Goal: Task Accomplishment & Management: Use online tool/utility

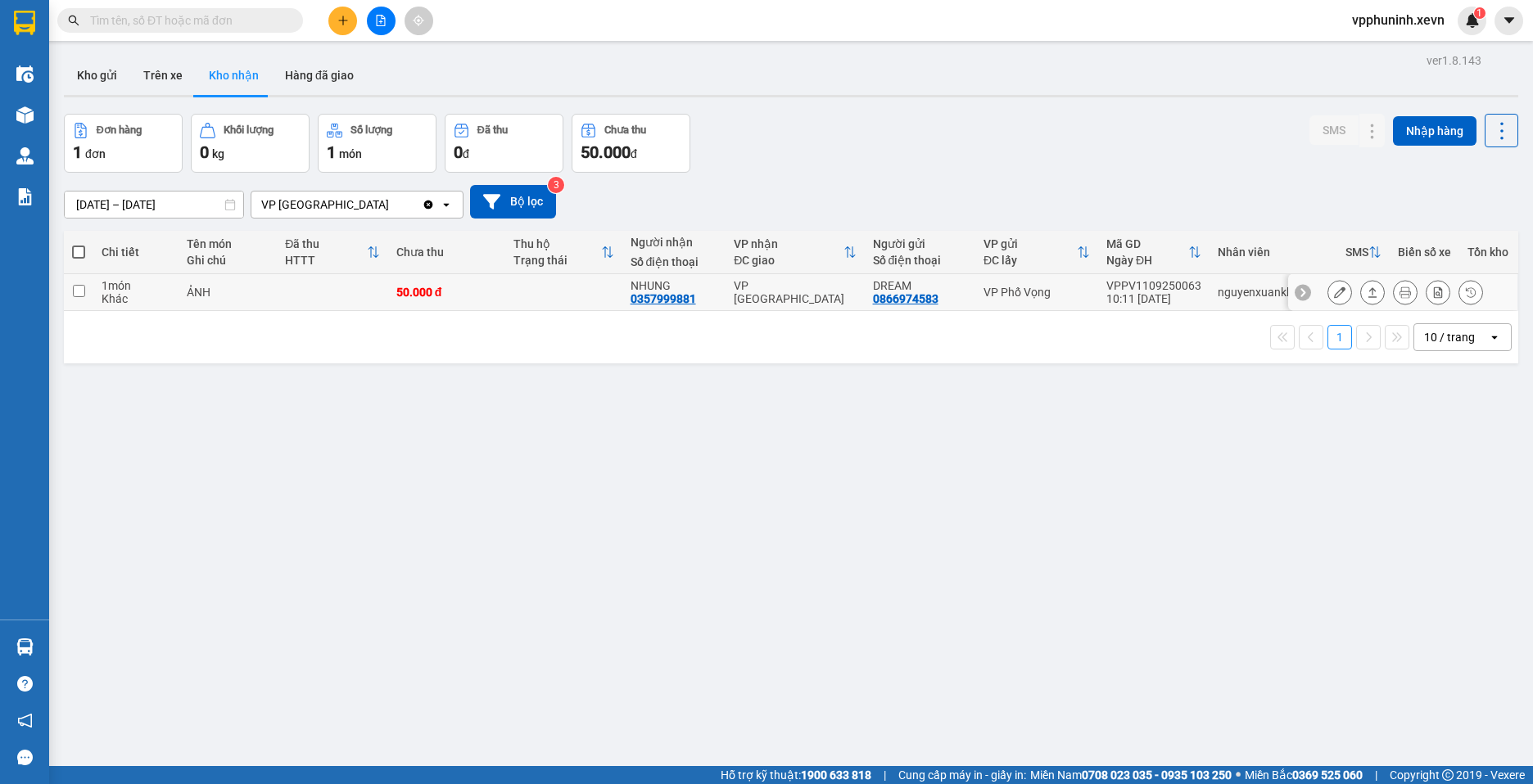
click at [154, 285] on div "1 món" at bounding box center [136, 285] width 69 height 13
checkbox input "true"
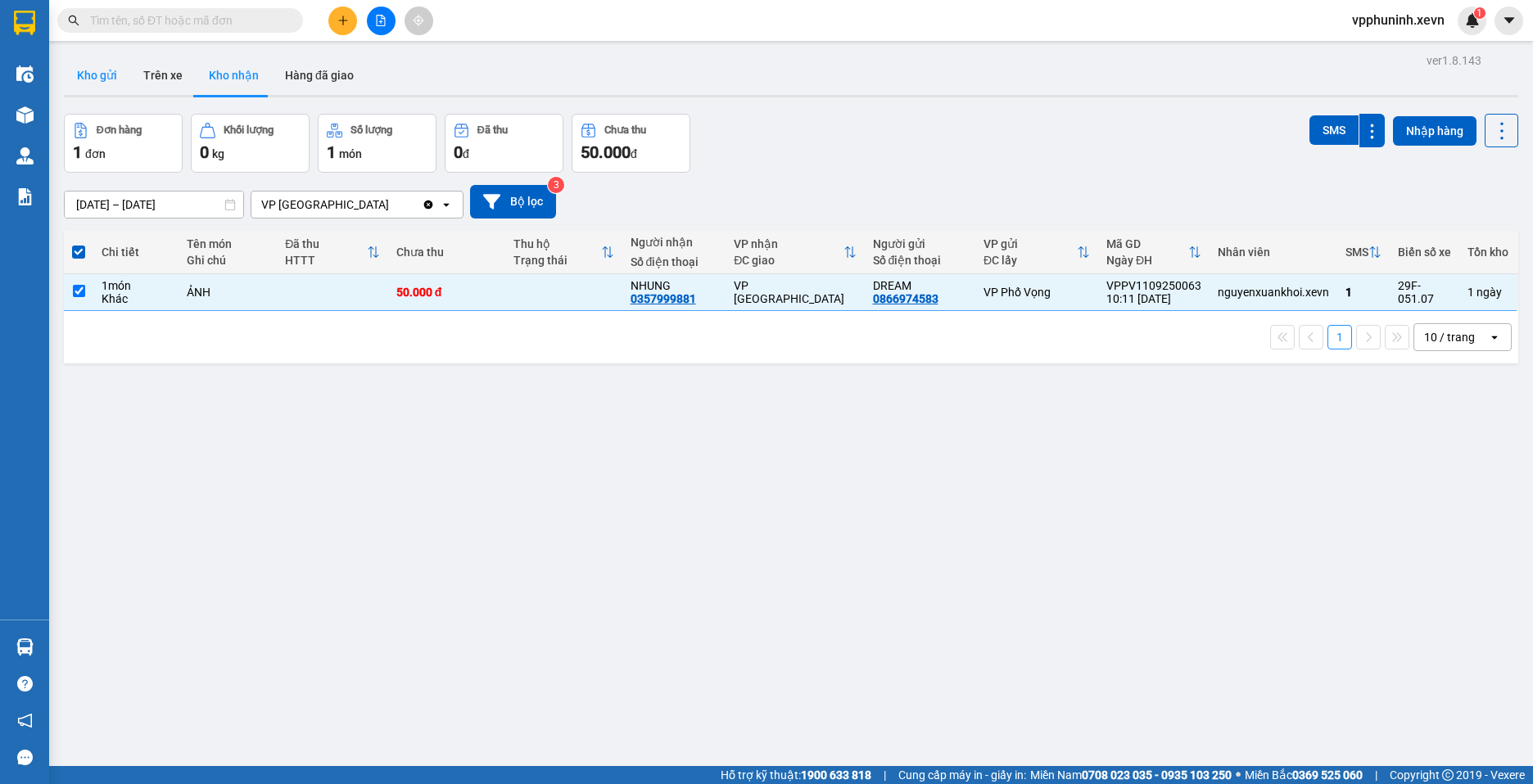
click at [105, 90] on button "Kho gửi" at bounding box center [97, 75] width 67 height 39
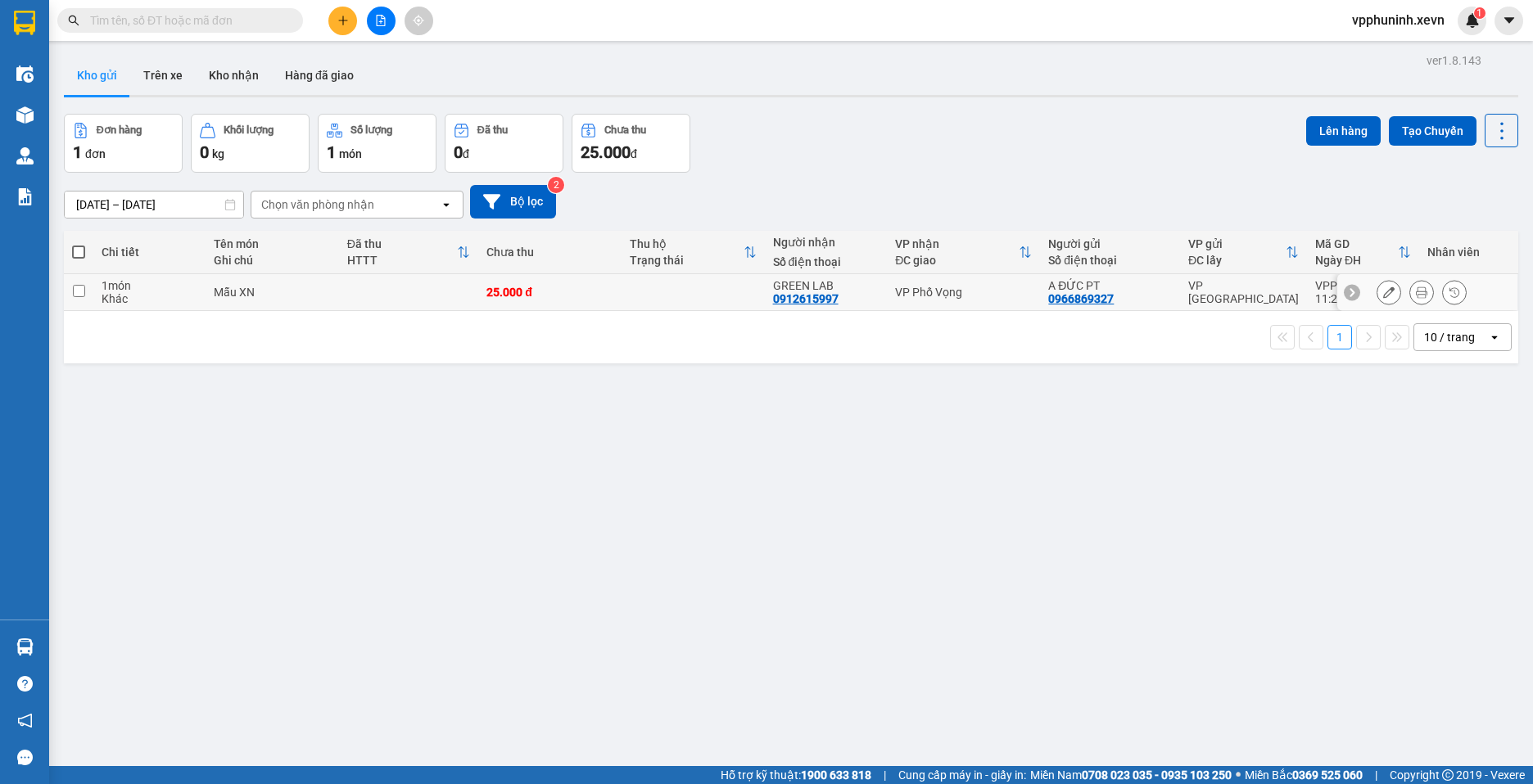
click at [418, 292] on td at bounding box center [409, 292] width 140 height 37
checkbox input "true"
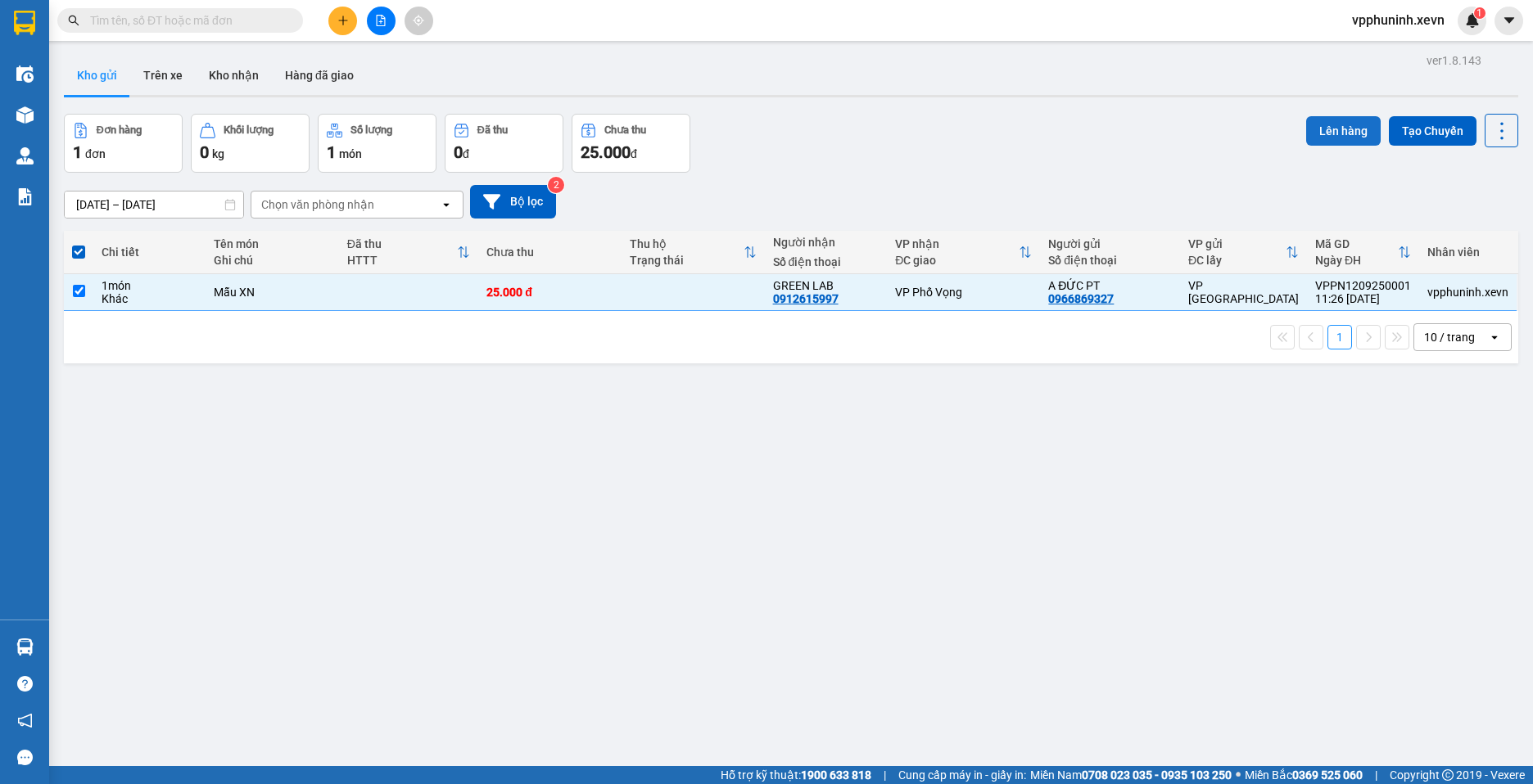
click at [1337, 131] on button "Lên hàng" at bounding box center [1343, 131] width 74 height 30
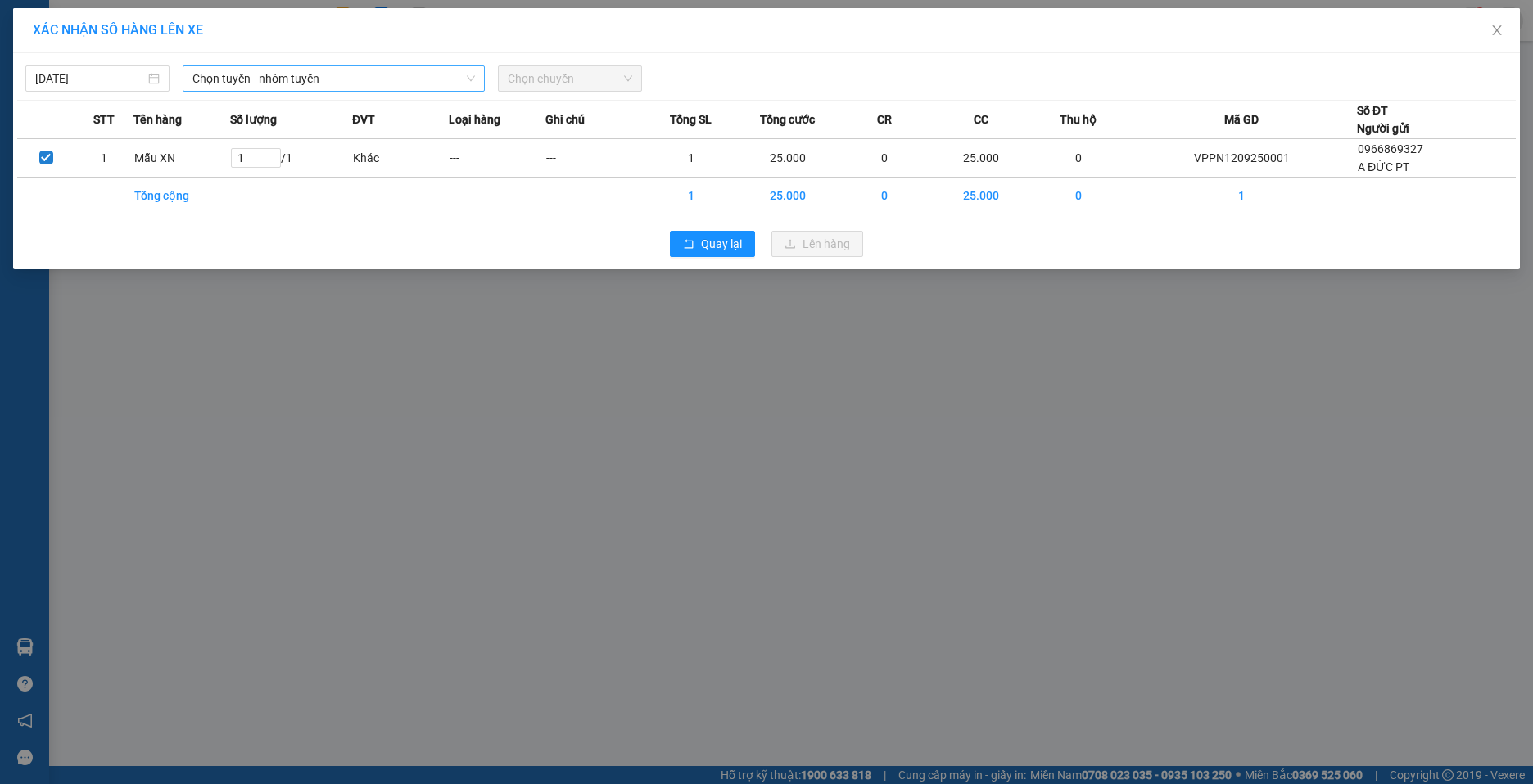
click at [336, 70] on span "Chọn tuyến - nhóm tuyến" at bounding box center [333, 78] width 283 height 25
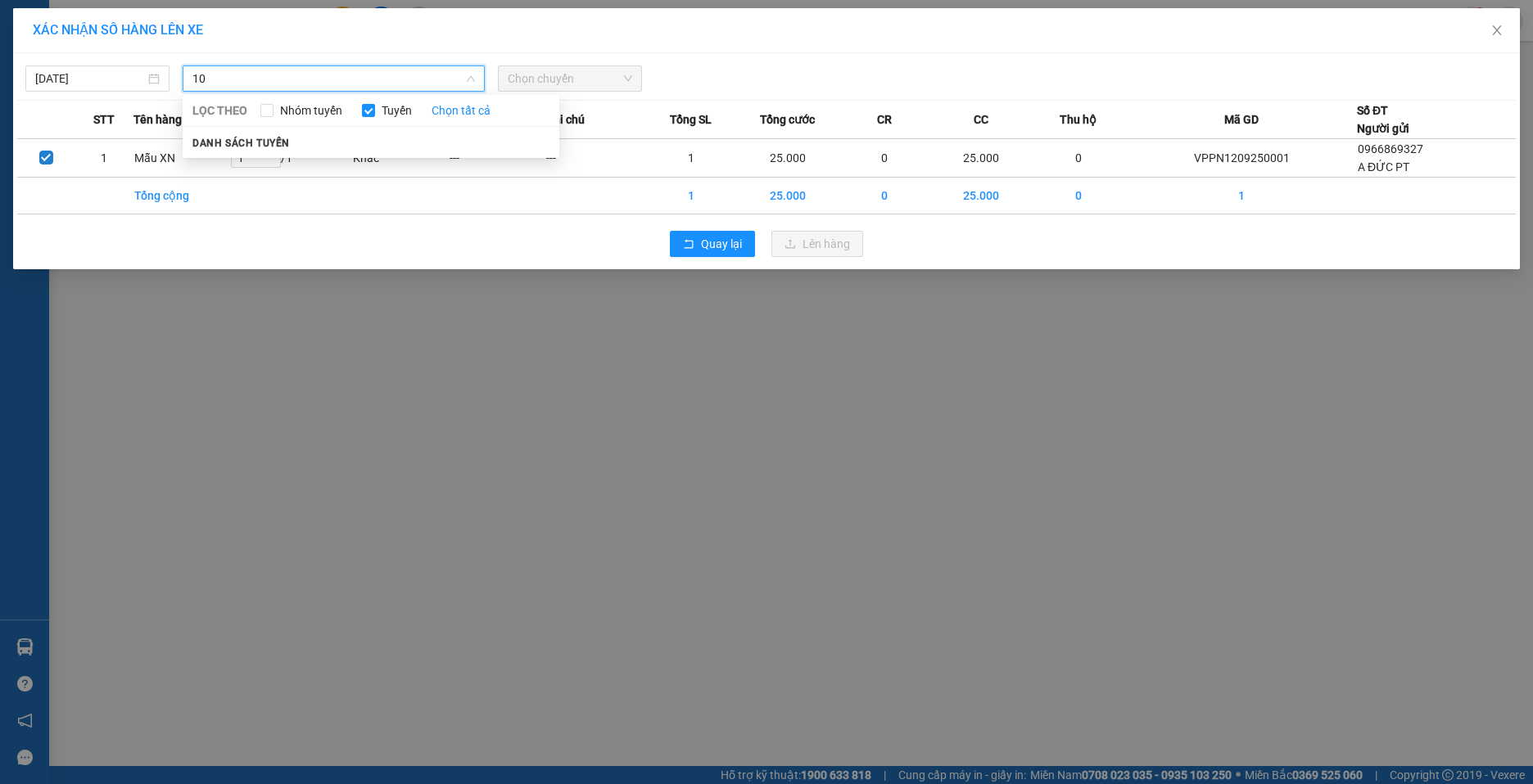
type input "1"
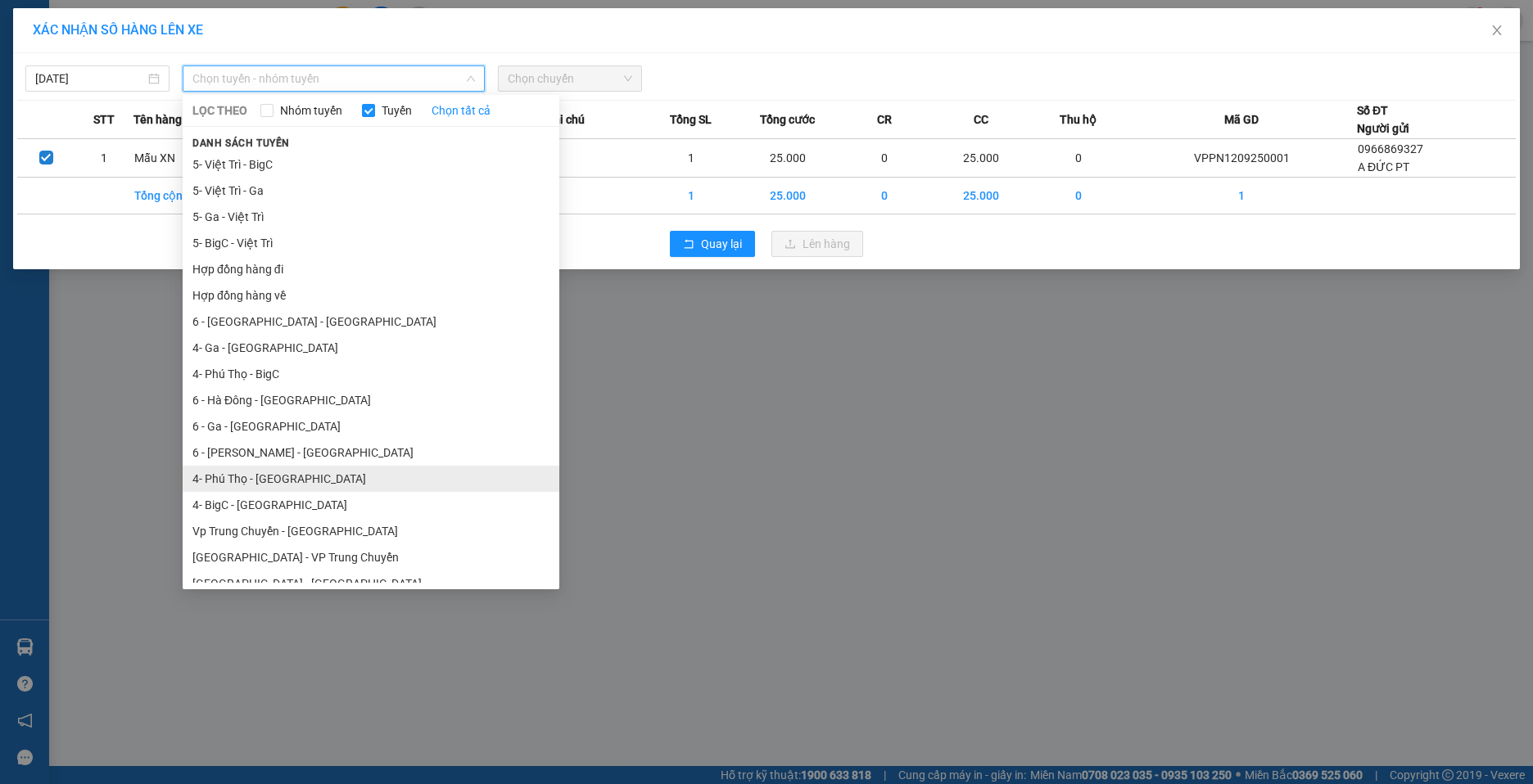
click at [287, 473] on li "4- Phú Thọ - [GEOGRAPHIC_DATA]" at bounding box center [370, 479] width 376 height 26
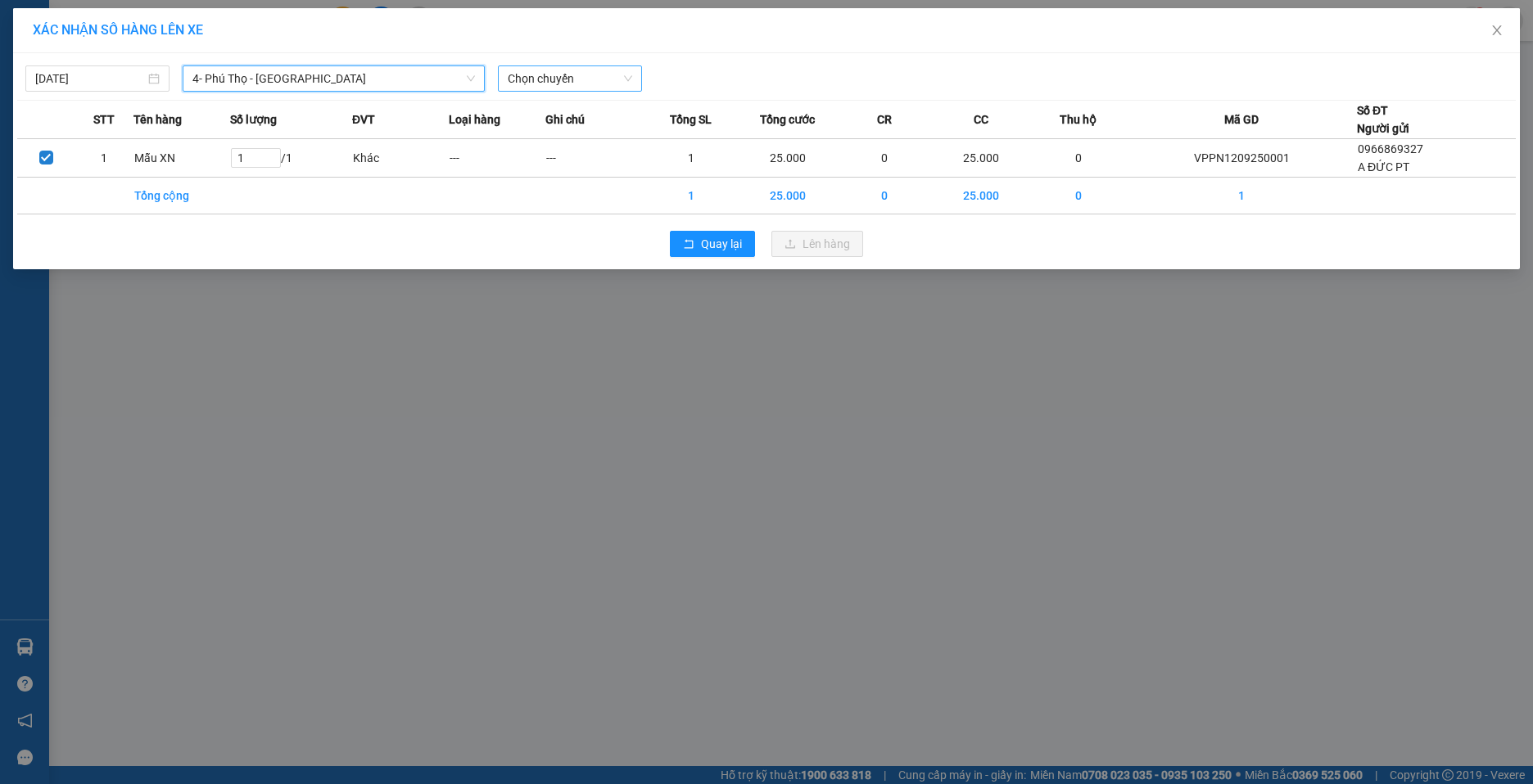
click at [626, 78] on span "Chọn chuyến" at bounding box center [570, 78] width 125 height 25
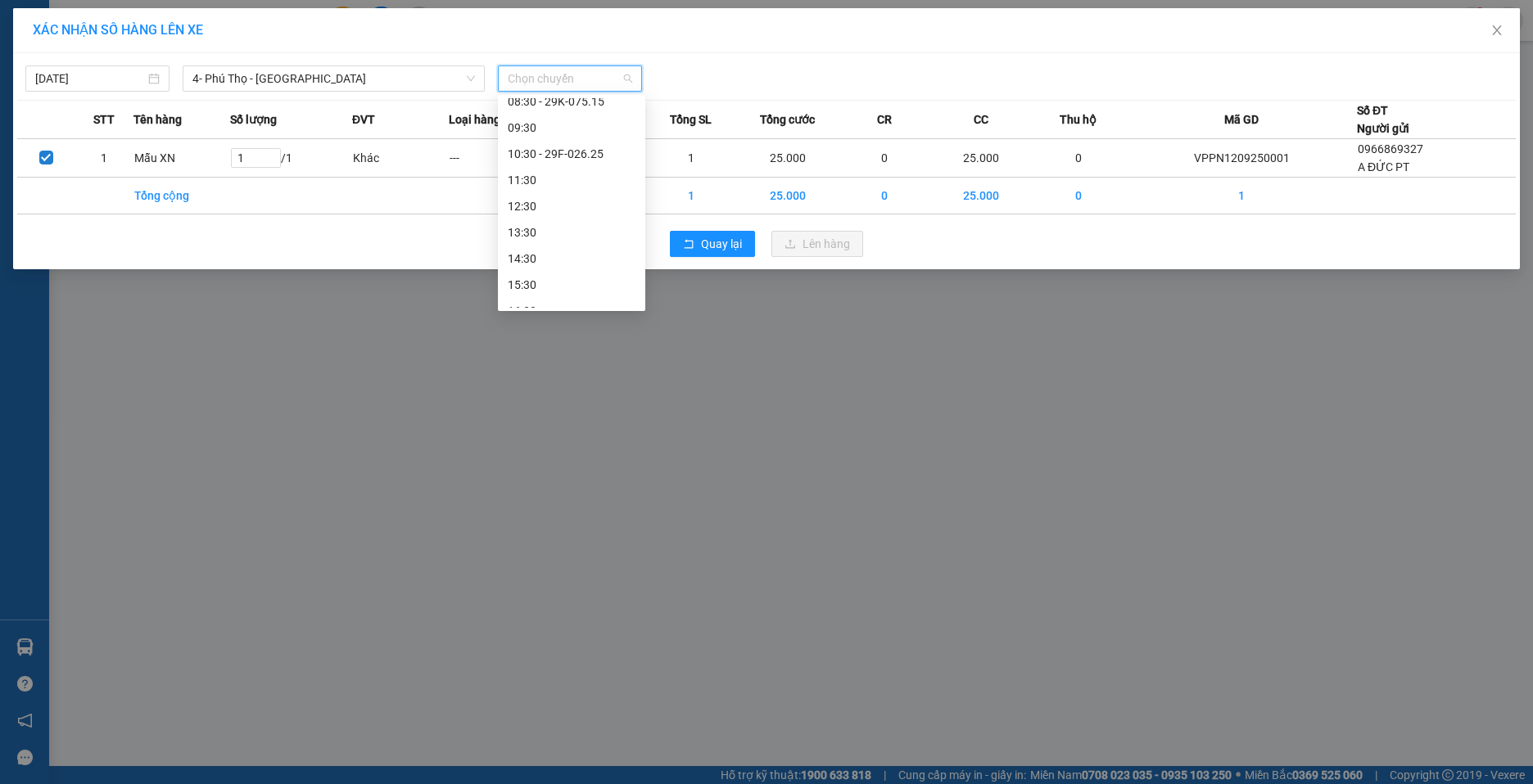
scroll to position [164, 0]
click at [563, 179] on div "12:30" at bounding box center [572, 183] width 128 height 18
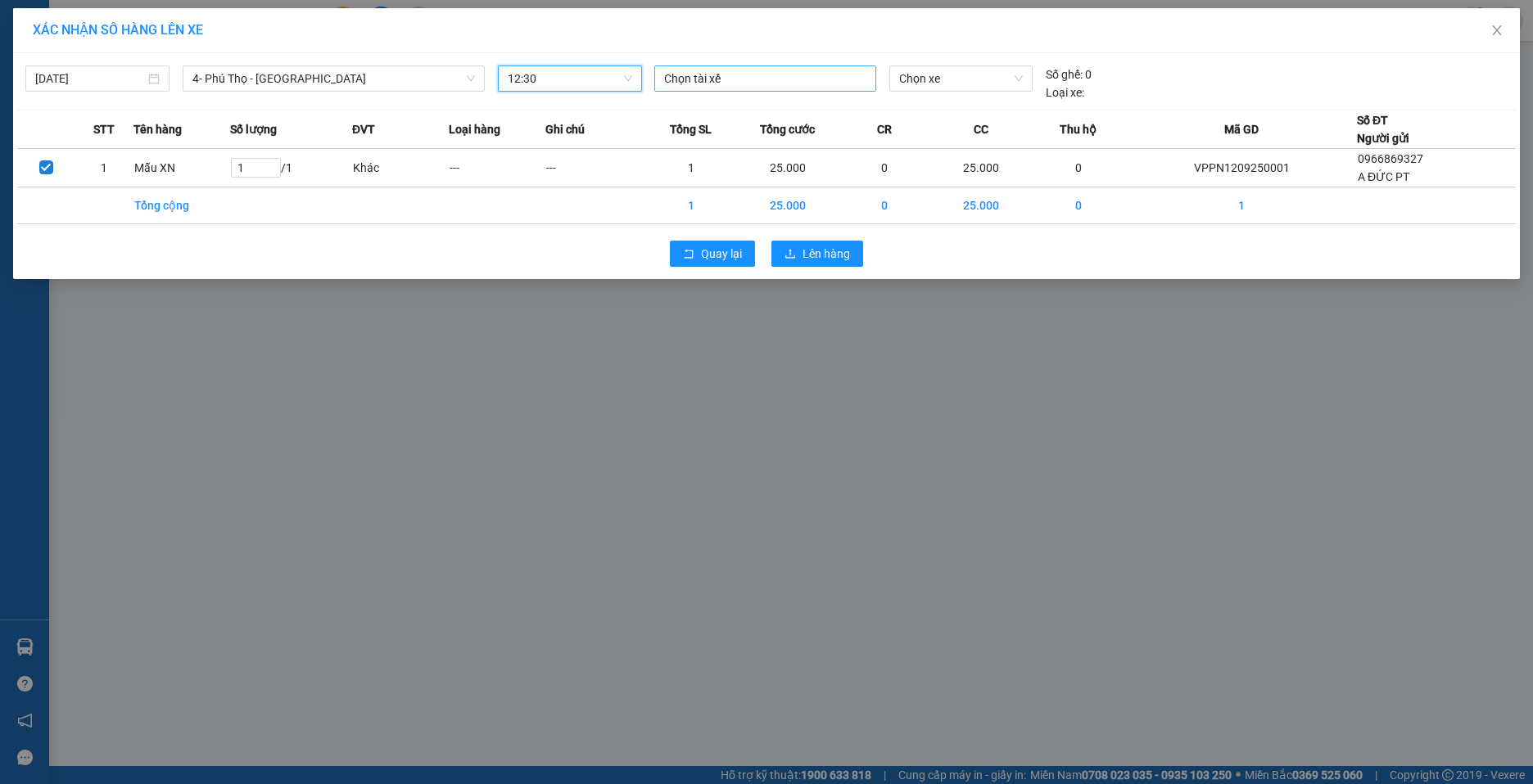
click at [756, 73] on div at bounding box center [765, 78] width 213 height 20
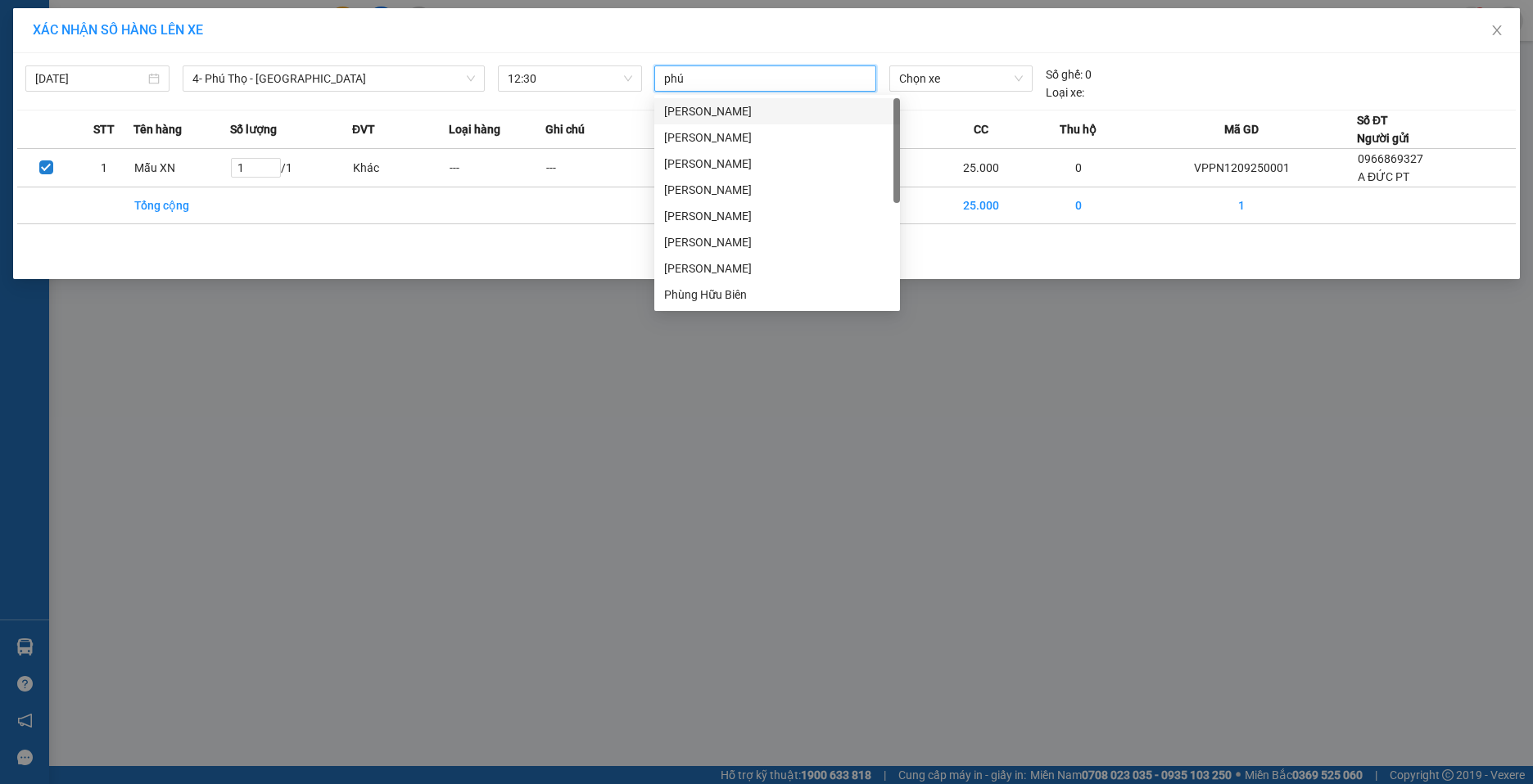
type input "phú"
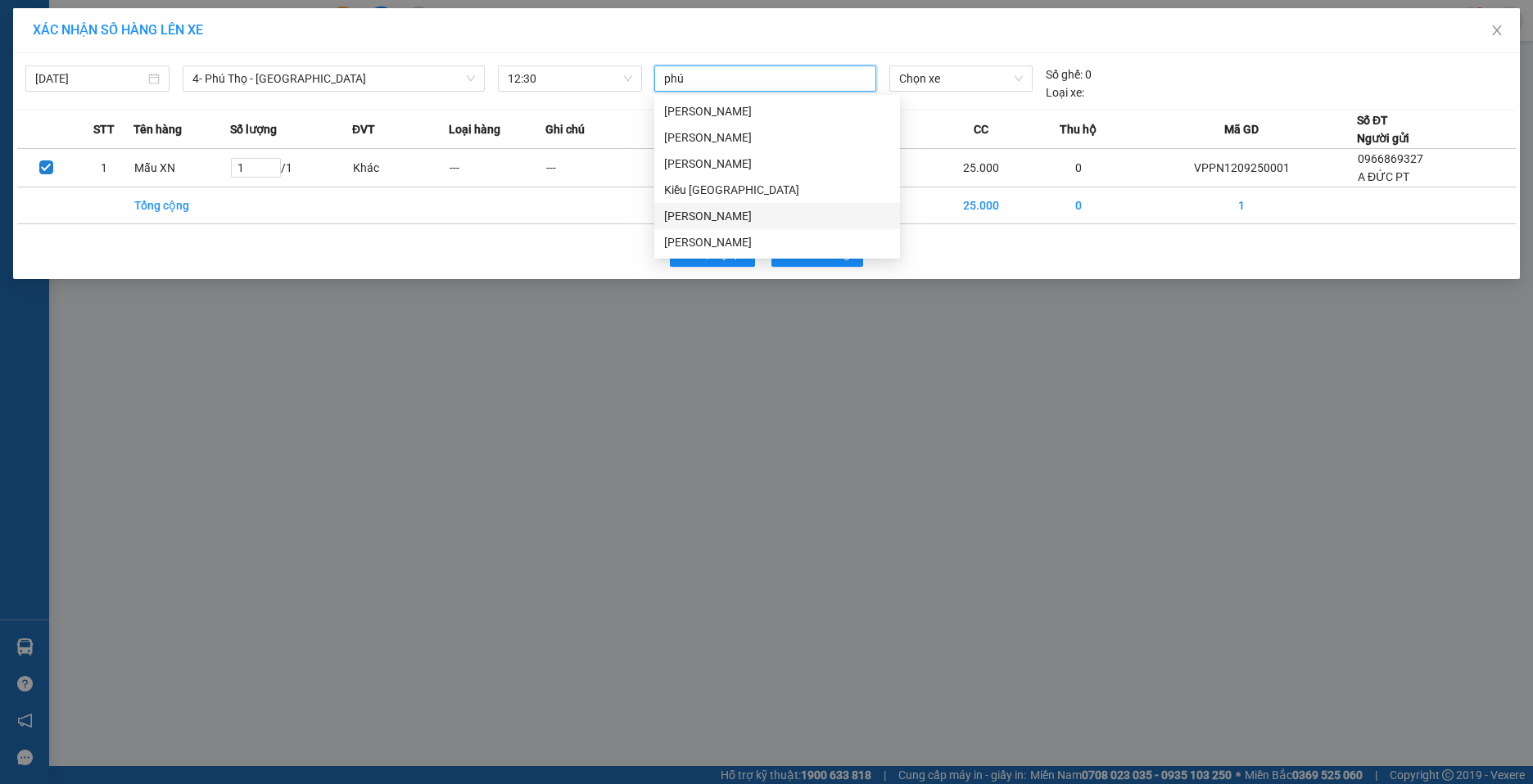
click at [726, 207] on div "[PERSON_NAME]" at bounding box center [777, 216] width 226 height 18
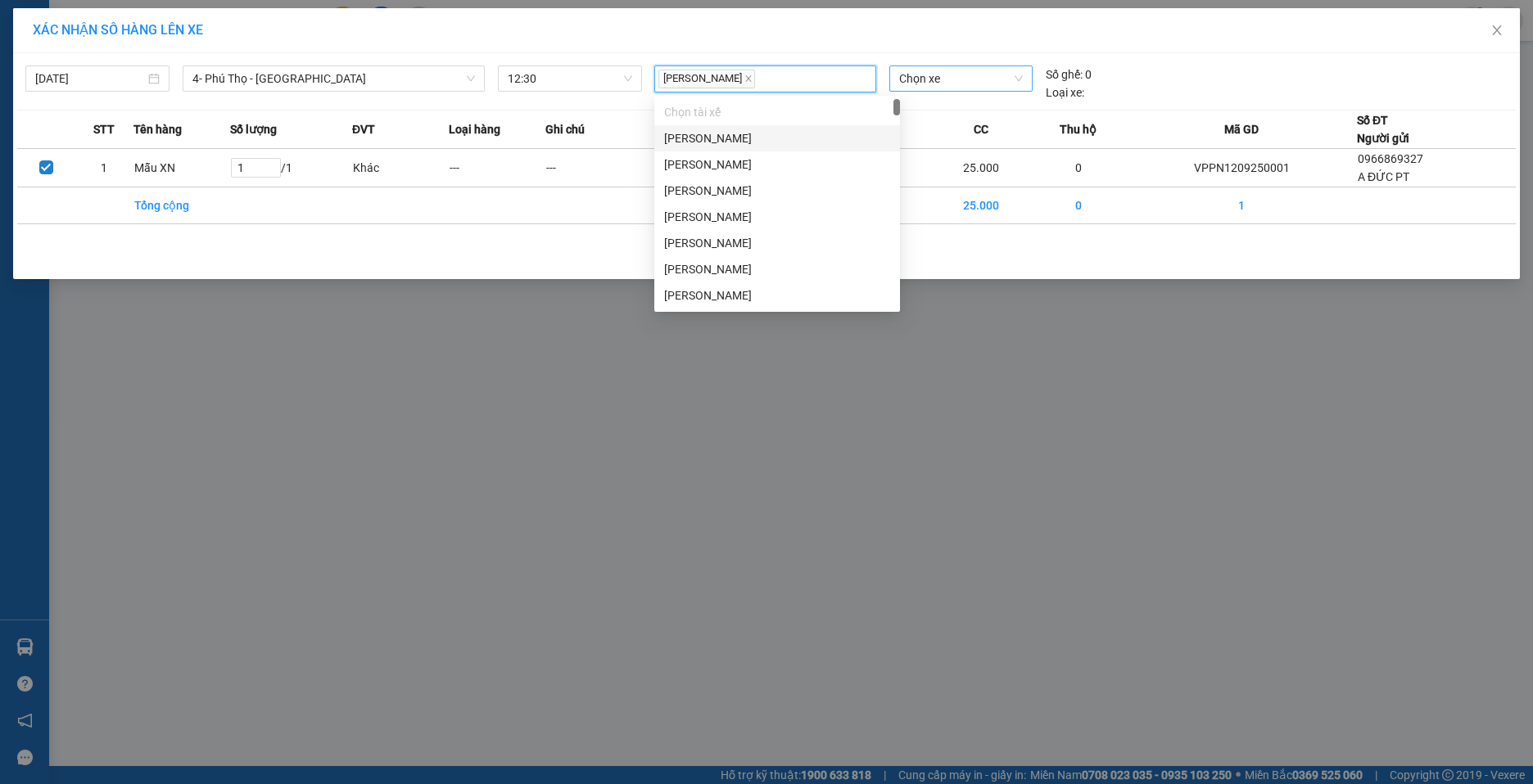
click at [964, 82] on span "Chọn xe" at bounding box center [960, 78] width 124 height 25
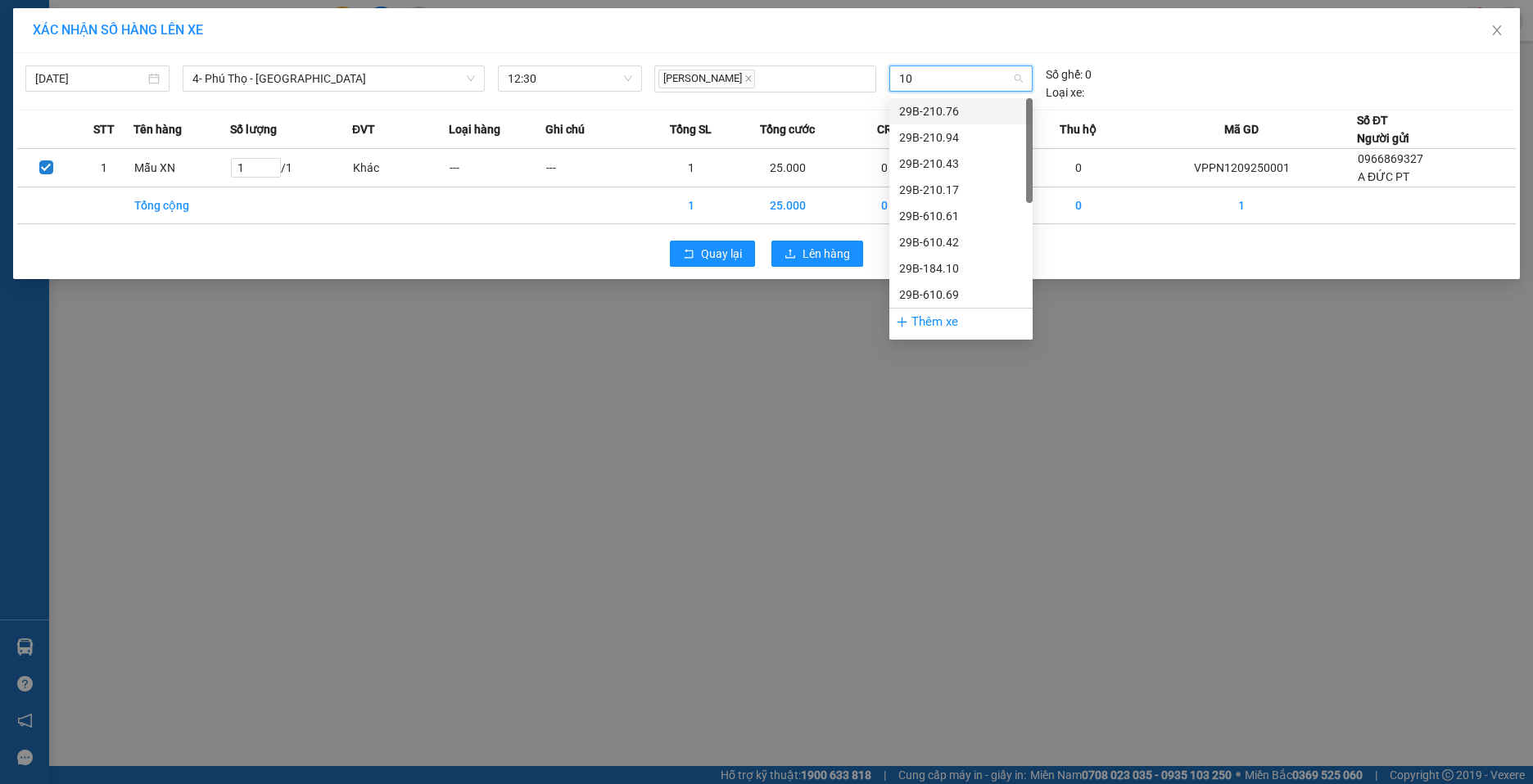
type input "104"
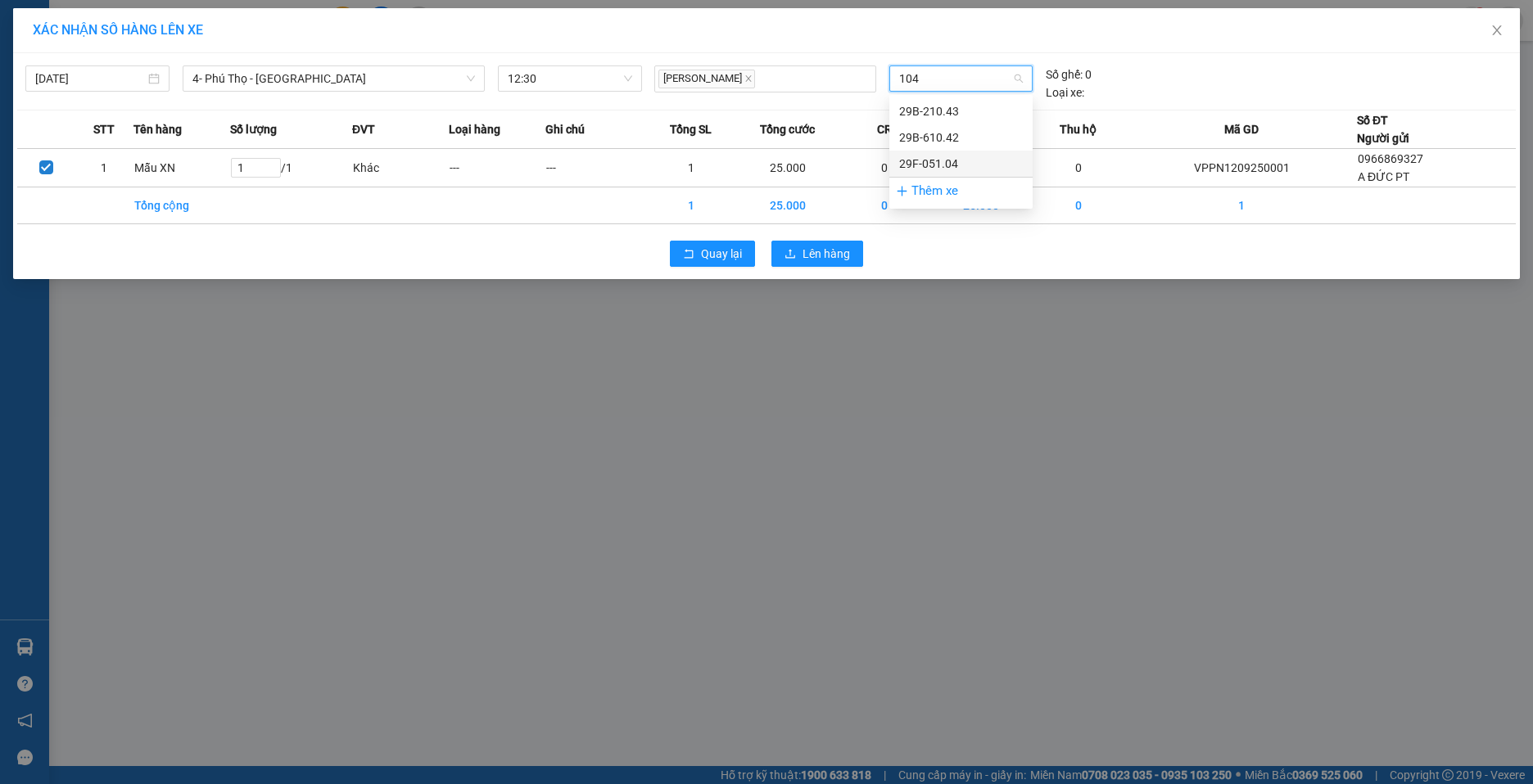
click at [939, 158] on div "29F-051.04" at bounding box center [960, 163] width 124 height 18
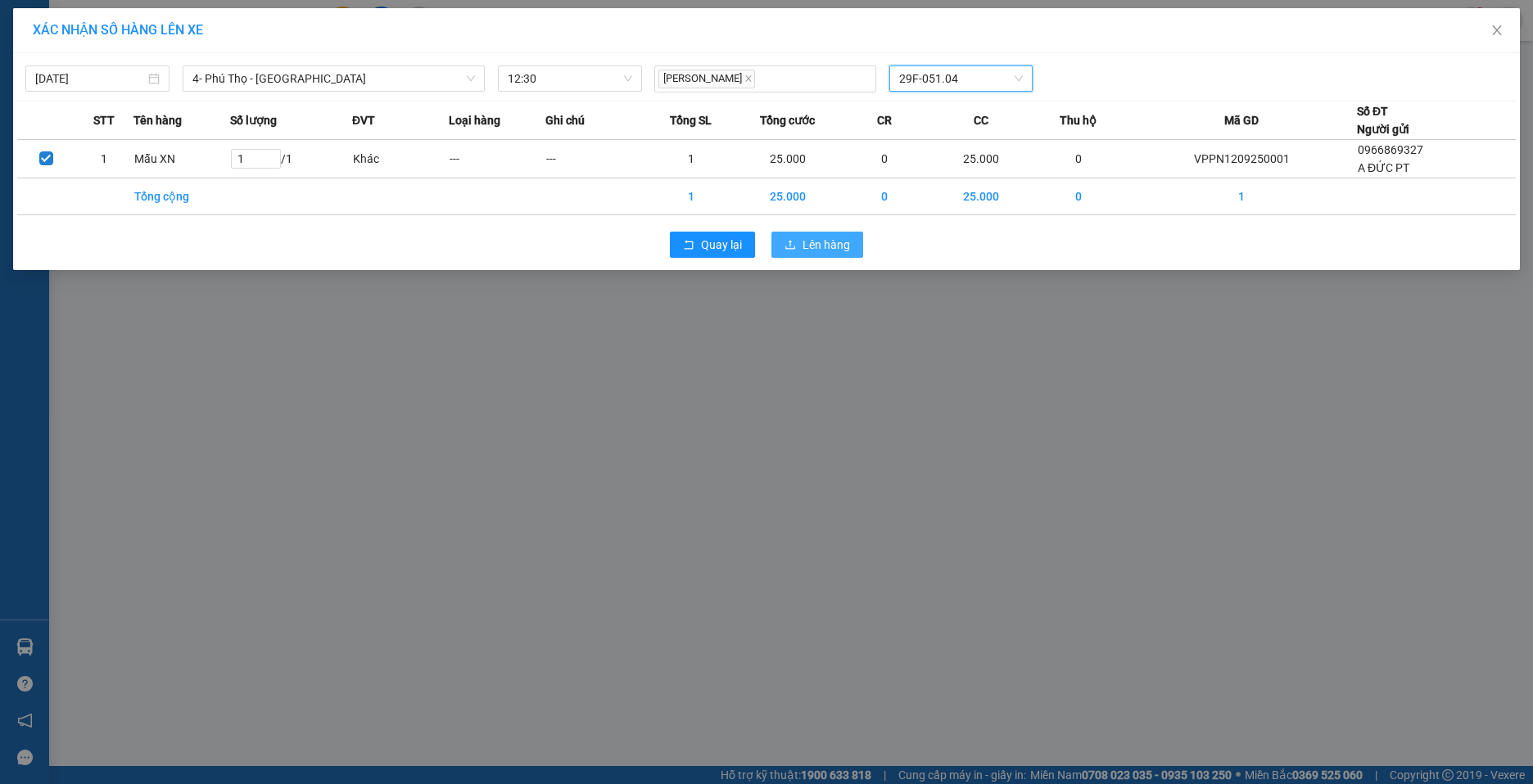
click at [819, 253] on span "Lên hàng" at bounding box center [826, 244] width 48 height 18
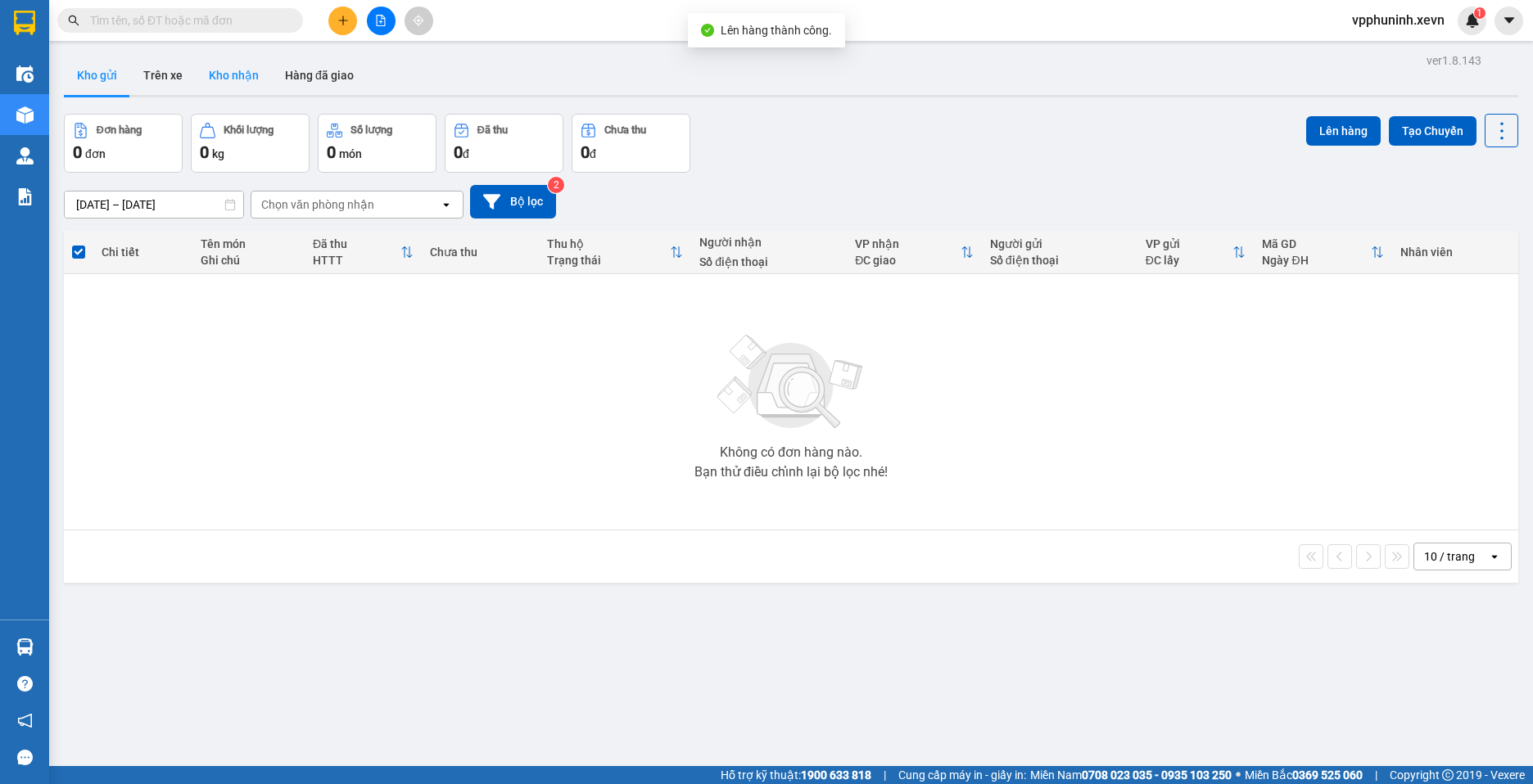
click at [230, 68] on button "Kho nhận" at bounding box center [233, 75] width 76 height 39
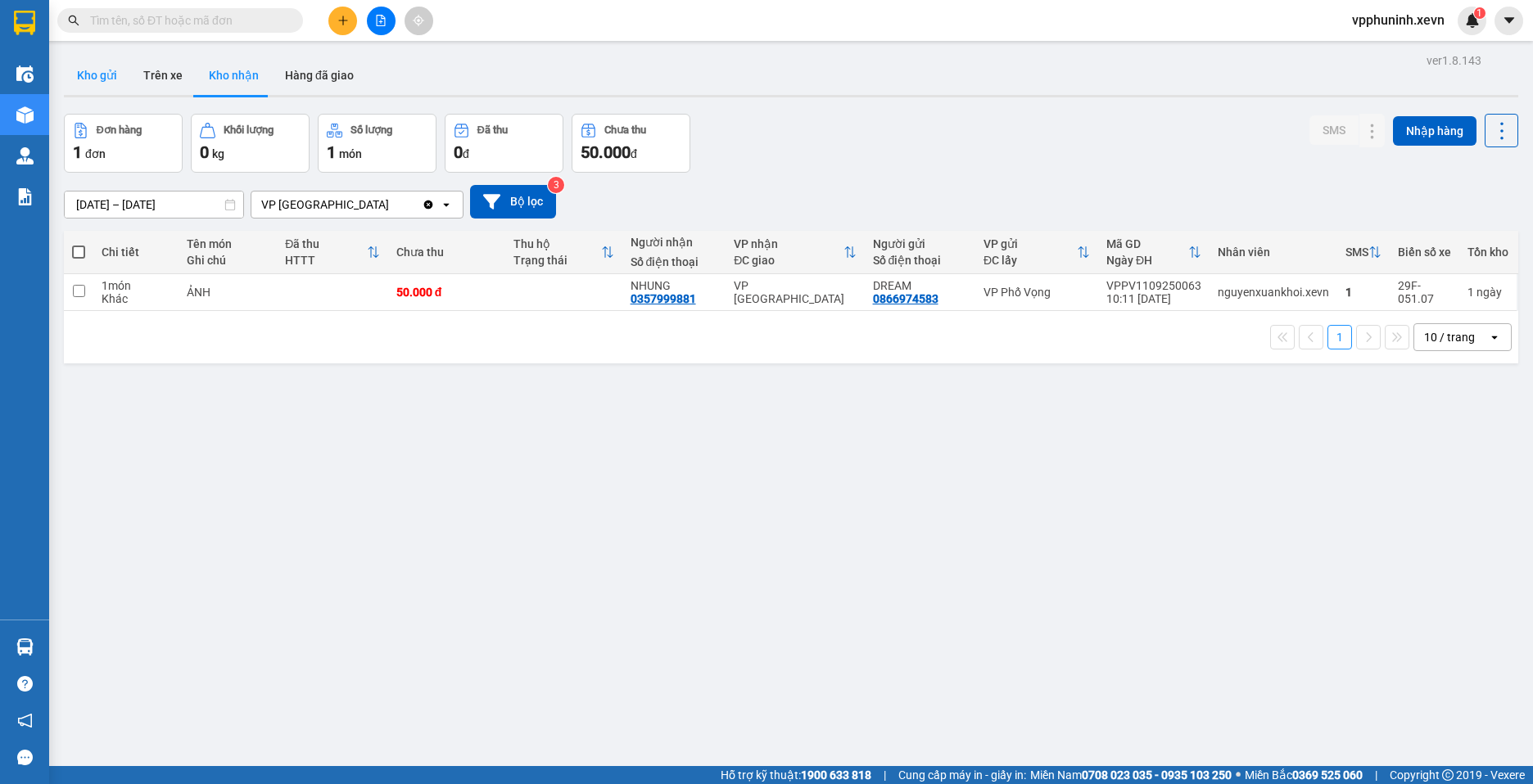
click at [110, 81] on button "Kho gửi" at bounding box center [97, 75] width 67 height 39
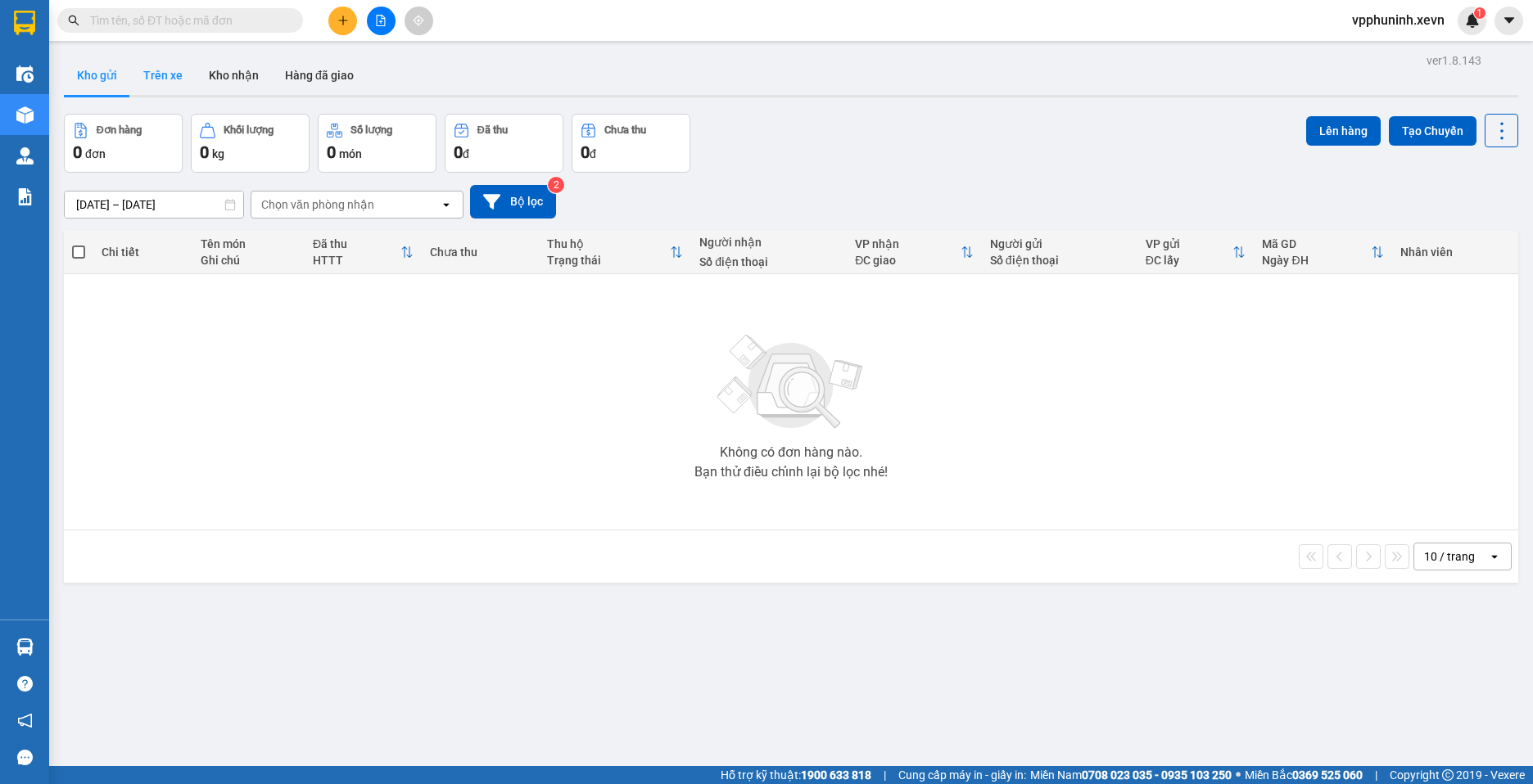
click at [172, 72] on button "Trên xe" at bounding box center [163, 75] width 66 height 39
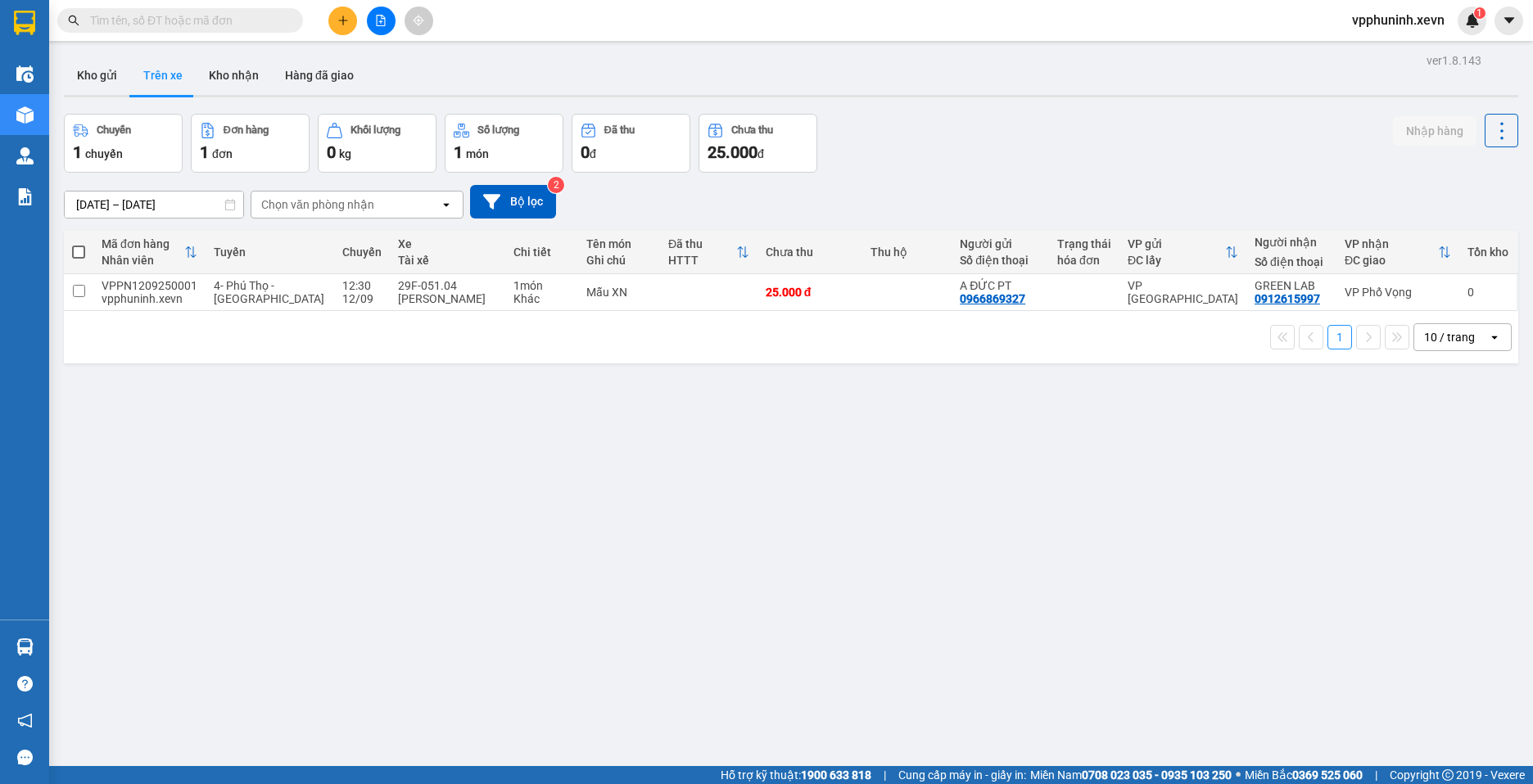
click at [243, 68] on button "Kho nhận" at bounding box center [233, 75] width 76 height 39
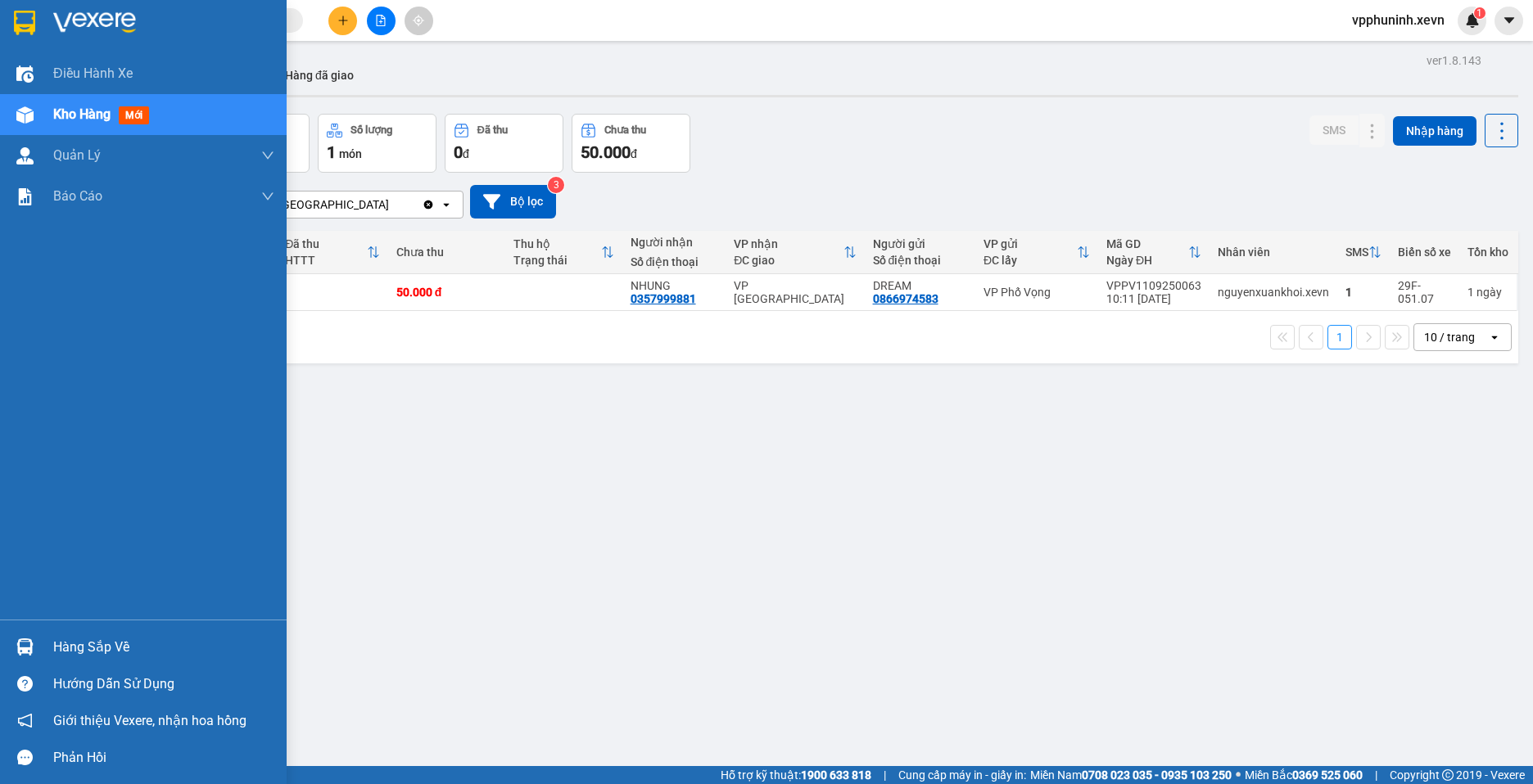
click at [30, 654] on img at bounding box center [25, 647] width 17 height 17
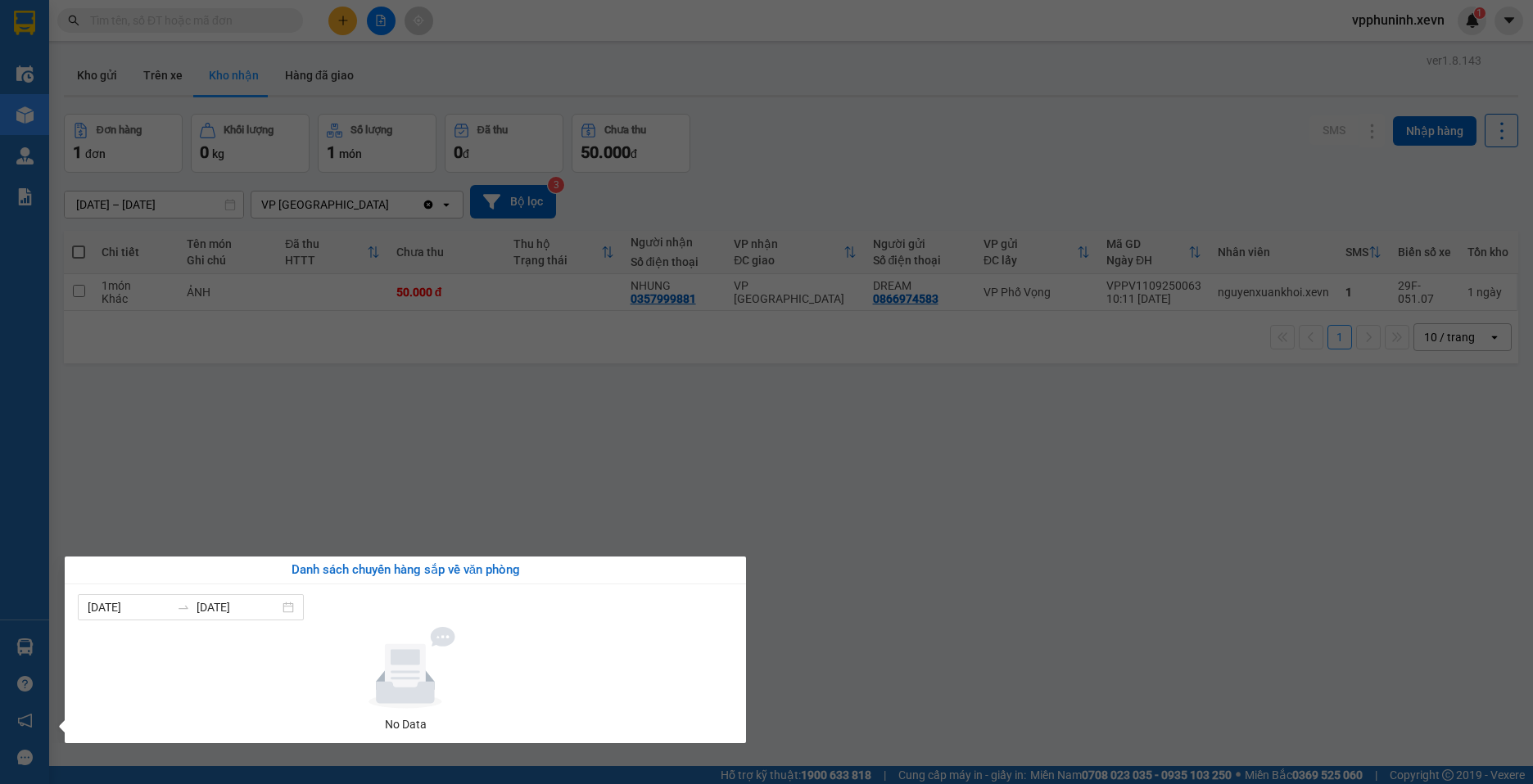
click at [1197, 644] on section "Kết quả tìm kiếm ( 0 ) Bộ lọc No Data vpphuninh.xevn 1 Điều hành xe Kho hàng mớ…" at bounding box center [766, 392] width 1533 height 784
